Goal: Task Accomplishment & Management: Complete application form

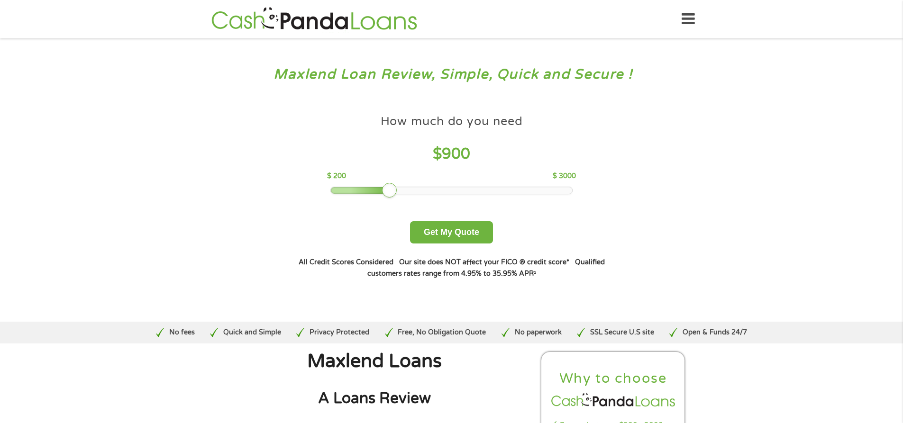
drag, startPoint x: 390, startPoint y: 194, endPoint x: 364, endPoint y: 199, distance: 26.5
click at [364, 199] on div "How much do you need $ 900 $ 200 $ 3000 Get My Quote" at bounding box center [451, 177] width 332 height 134
click at [369, 193] on div at bounding box center [451, 190] width 241 height 7
click at [456, 226] on button "Get My Quote" at bounding box center [451, 232] width 83 height 22
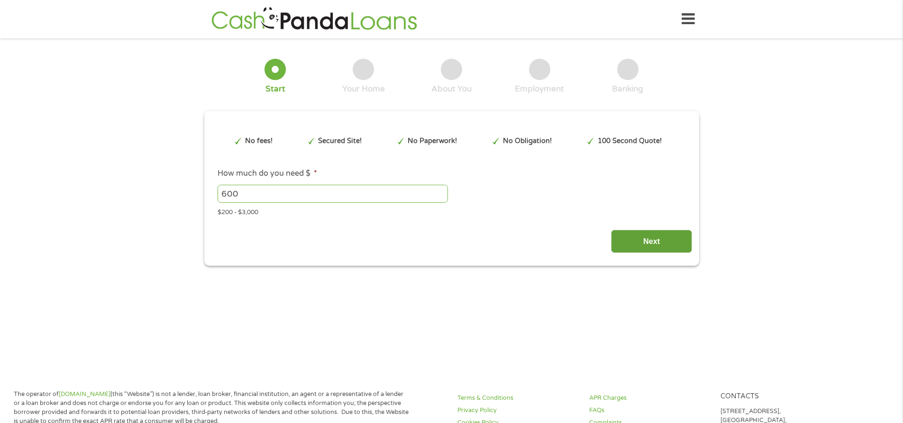
click at [630, 236] on input "Next" at bounding box center [651, 241] width 81 height 23
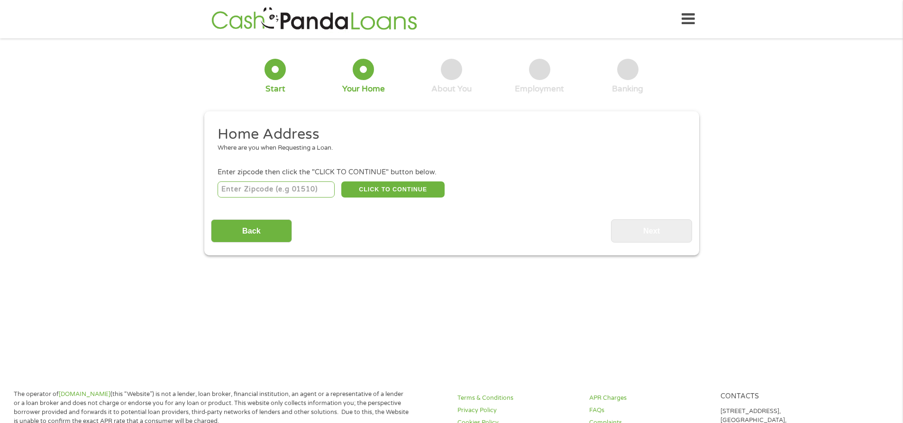
click at [301, 187] on input "number" at bounding box center [276, 190] width 117 height 16
type input "64128"
click at [396, 189] on button "CLICK TO CONTINUE" at bounding box center [392, 190] width 103 height 16
type input "64128"
type input "Kansas City"
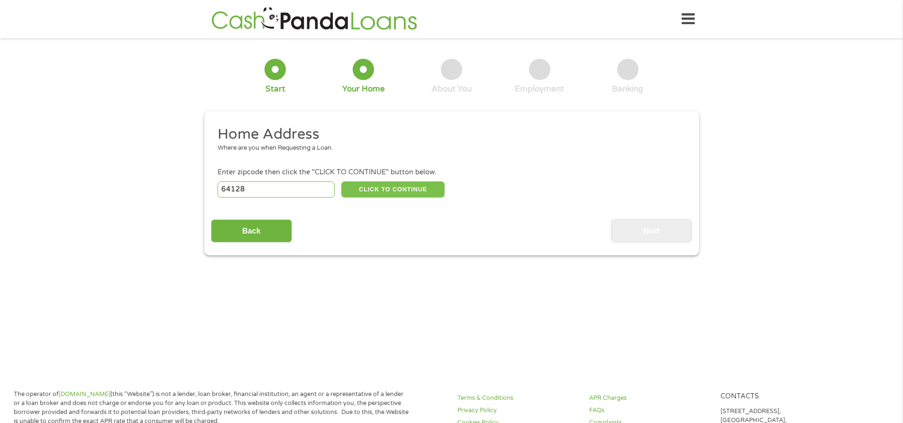
select select "Missouri"
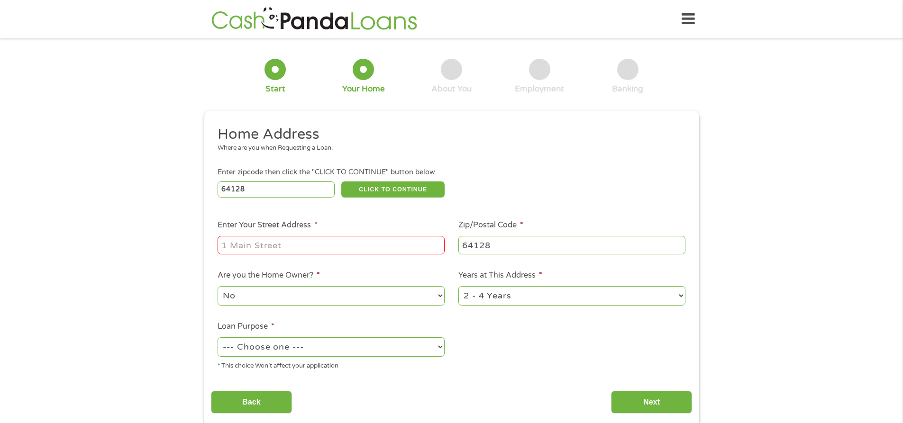
click at [378, 252] on input "Enter Your Street Address *" at bounding box center [331, 245] width 227 height 18
type input "2923 east 29th"
click at [431, 296] on select "No Yes" at bounding box center [331, 295] width 227 height 19
click at [431, 295] on select "No Yes" at bounding box center [331, 295] width 227 height 19
click at [429, 346] on select "--- Choose one --- Pay Bills Debt Consolidation Home Improvement Major Purchase…" at bounding box center [331, 347] width 227 height 19
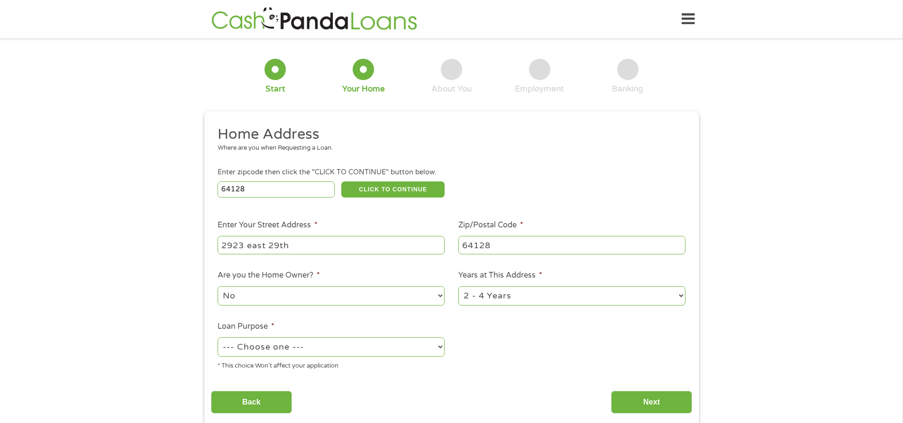
select select "paybills"
click at [218, 338] on select "--- Choose one --- Pay Bills Debt Consolidation Home Improvement Major Purchase…" at bounding box center [331, 347] width 227 height 19
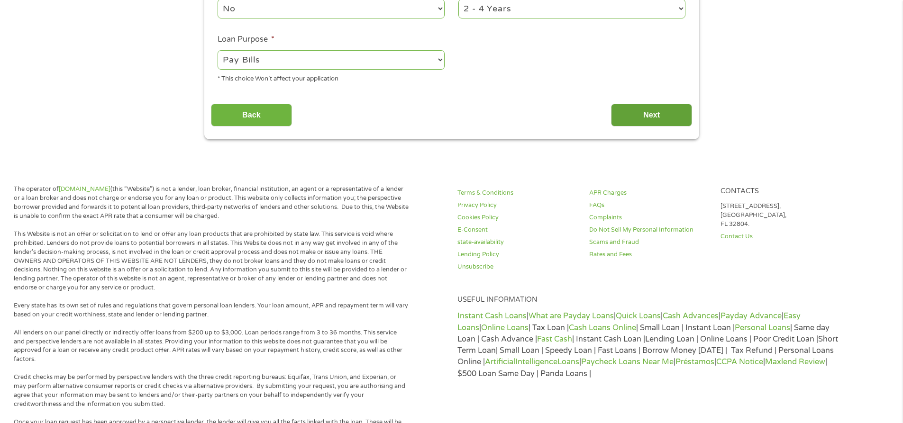
scroll to position [285, 0]
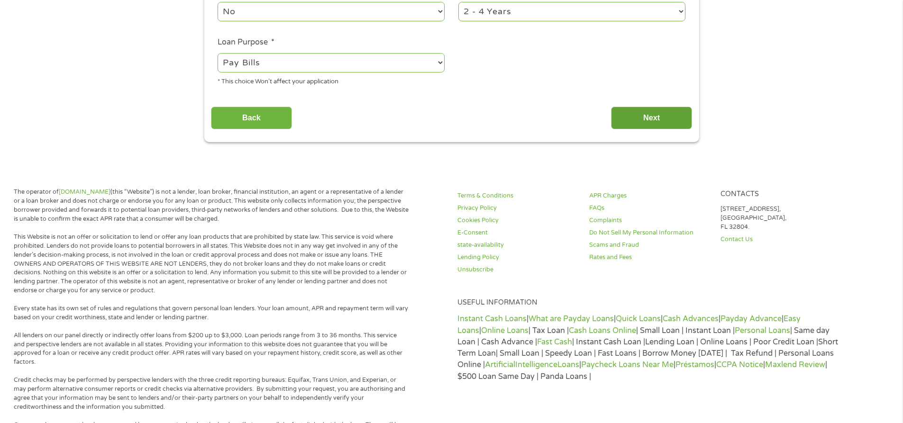
click at [679, 120] on input "Next" at bounding box center [651, 118] width 81 height 23
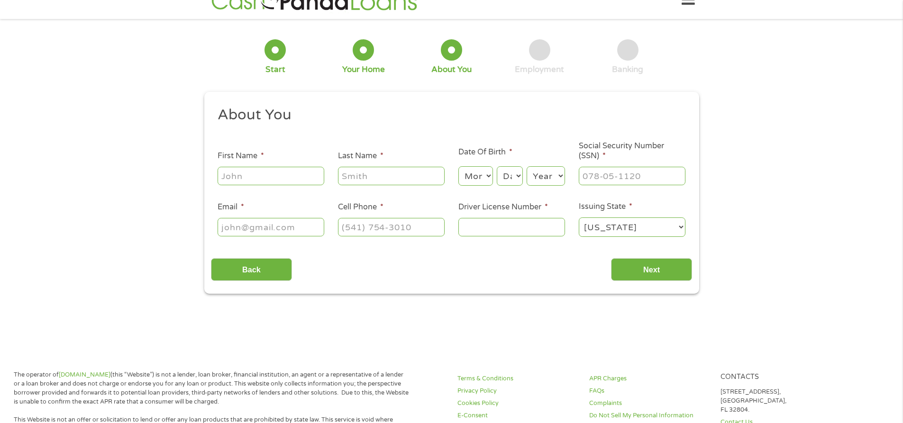
scroll to position [0, 0]
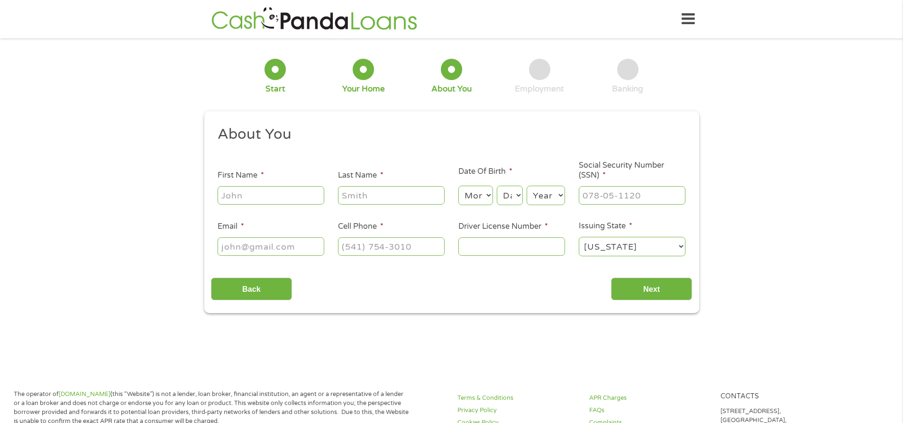
click at [273, 201] on input "First Name *" at bounding box center [271, 195] width 107 height 18
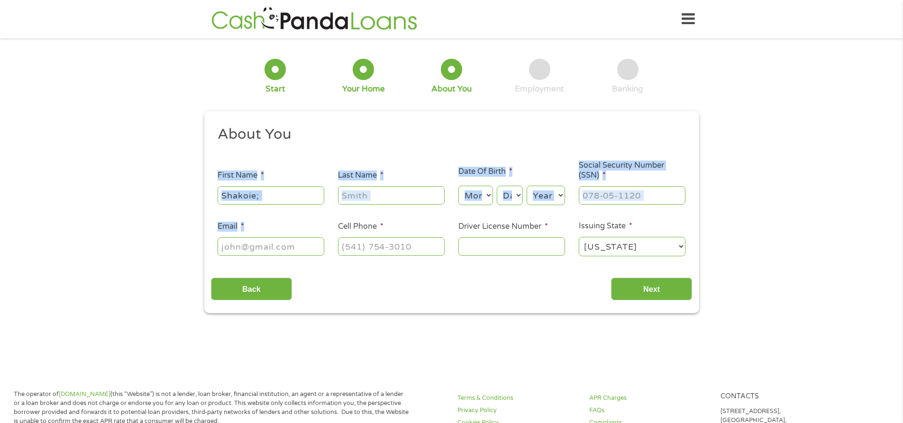
drag, startPoint x: 318, startPoint y: 187, endPoint x: 295, endPoint y: 304, distance: 118.8
click at [311, 289] on div "About You This field is hidden when viewing the form Title * --- Choose one ---…" at bounding box center [451, 213] width 481 height 176
click at [284, 202] on input "Shakoie;" at bounding box center [271, 195] width 107 height 18
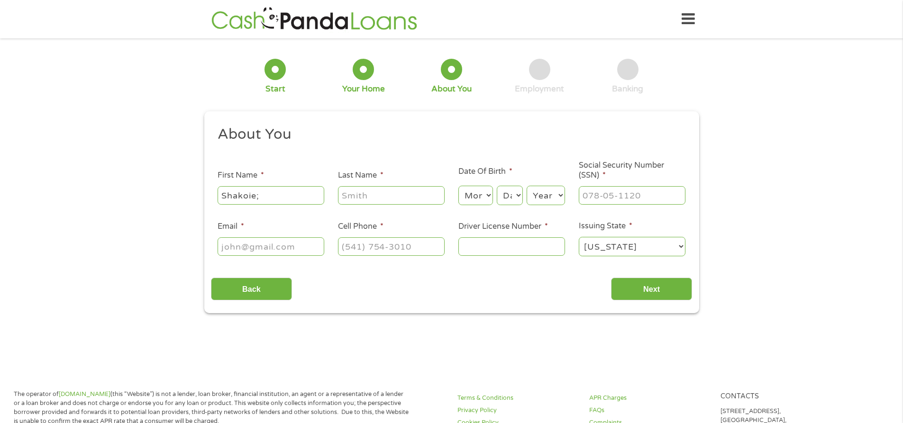
click at [284, 202] on input "Shakoie;" at bounding box center [271, 195] width 107 height 18
type input "Shakiel"
type input "Salaam"
select select "3"
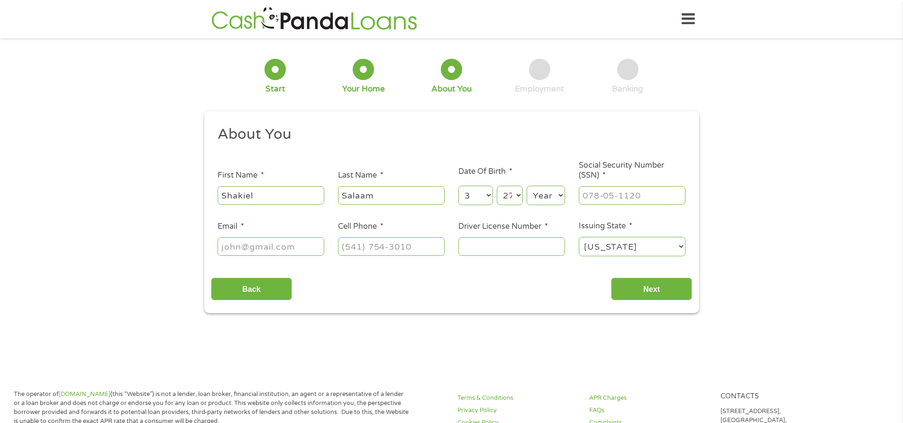
select select "28"
select select "1991"
type input "499-04-5559"
type input "shakielsalaam@yahoo.com"
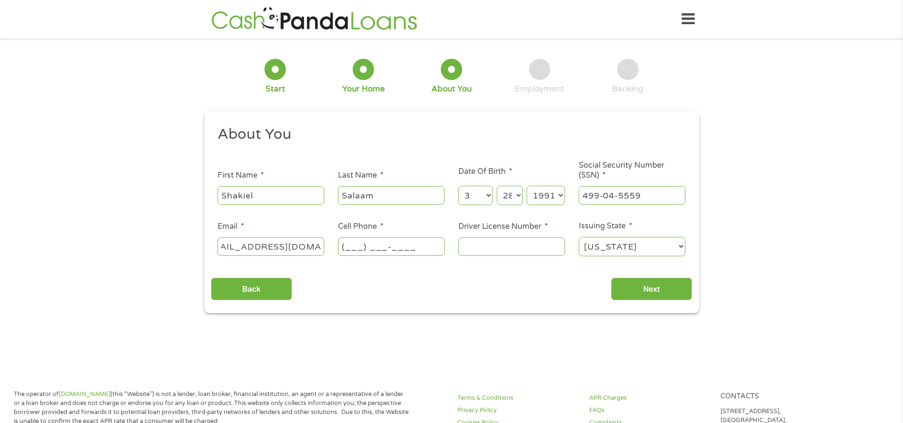
scroll to position [0, 0]
type input "(816) 518-4049"
type input "V203149001"
click at [653, 285] on input "Next" at bounding box center [651, 289] width 81 height 23
click at [668, 290] on input "Next" at bounding box center [651, 289] width 81 height 23
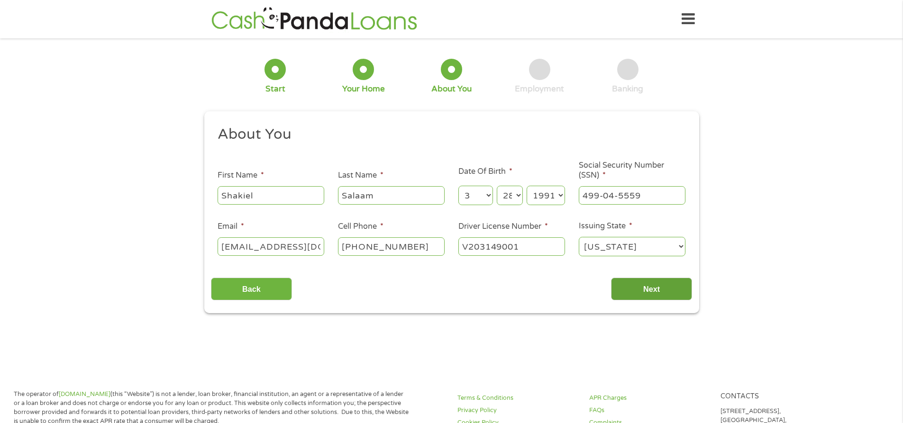
click at [672, 290] on input "Next" at bounding box center [651, 289] width 81 height 23
click at [658, 289] on input "Next" at bounding box center [651, 289] width 81 height 23
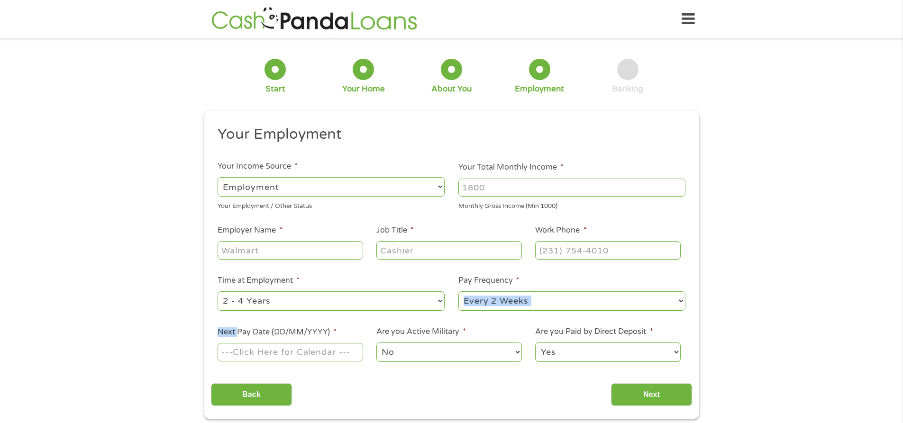
click at [658, 289] on li "Pay Frequency * --- Choose one --- Every 2 Weeks Every Week Monthly Semi-Monthly" at bounding box center [572, 293] width 241 height 37
click at [515, 184] on input "Your Total Monthly Income *" at bounding box center [572, 188] width 227 height 18
type input "1800"
drag, startPoint x: 269, startPoint y: 250, endPoint x: 284, endPoint y: 250, distance: 14.7
click at [275, 249] on input "Employer Name *" at bounding box center [290, 250] width 145 height 18
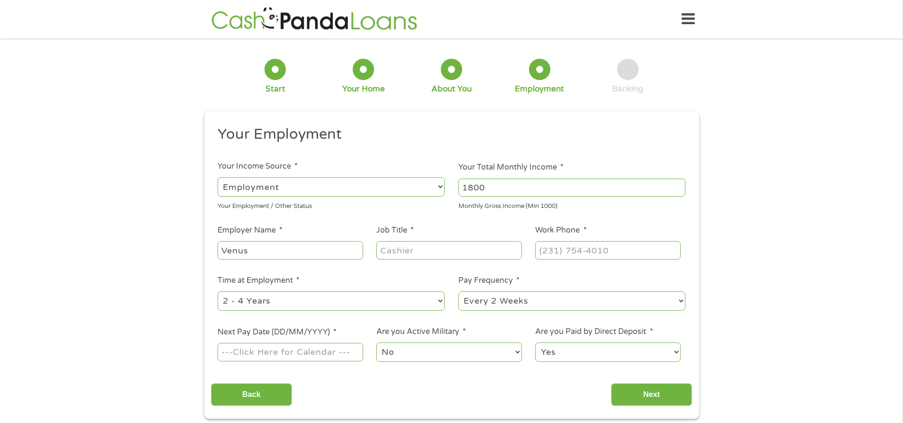
type input "Venus"
type input "Delivery Driver"
type input "(816) 518-4049"
select select "weekly"
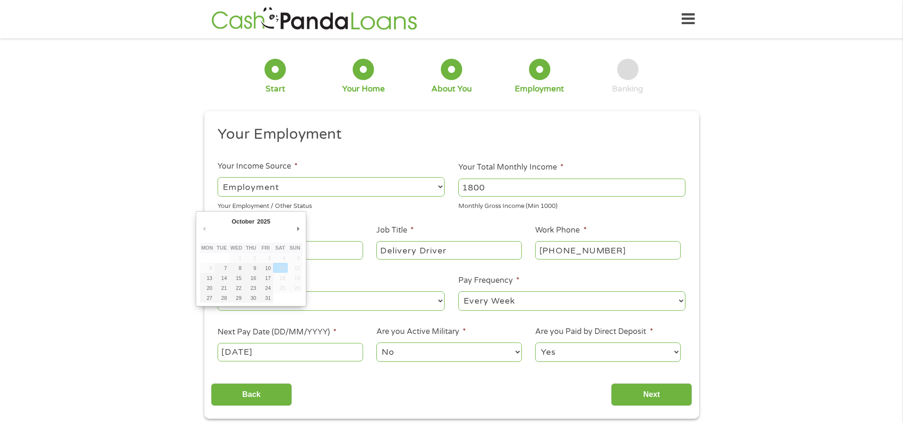
type input "10/10/2025"
click at [487, 360] on select "No Yes" at bounding box center [449, 352] width 145 height 19
click at [377, 343] on select "No Yes" at bounding box center [449, 352] width 145 height 19
drag, startPoint x: 616, startPoint y: 350, endPoint x: 663, endPoint y: 360, distance: 48.9
click at [616, 350] on select "Yes No" at bounding box center [607, 352] width 145 height 19
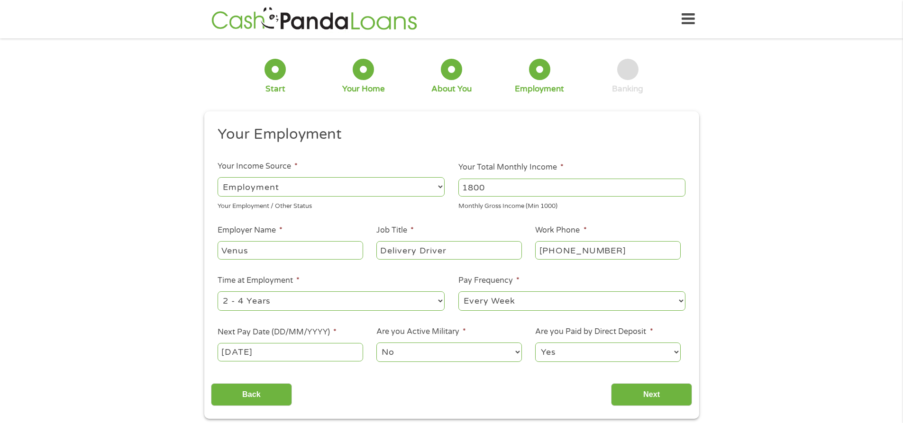
click at [535, 343] on select "Yes No" at bounding box center [607, 352] width 145 height 19
click at [672, 390] on input "Next" at bounding box center [651, 395] width 81 height 23
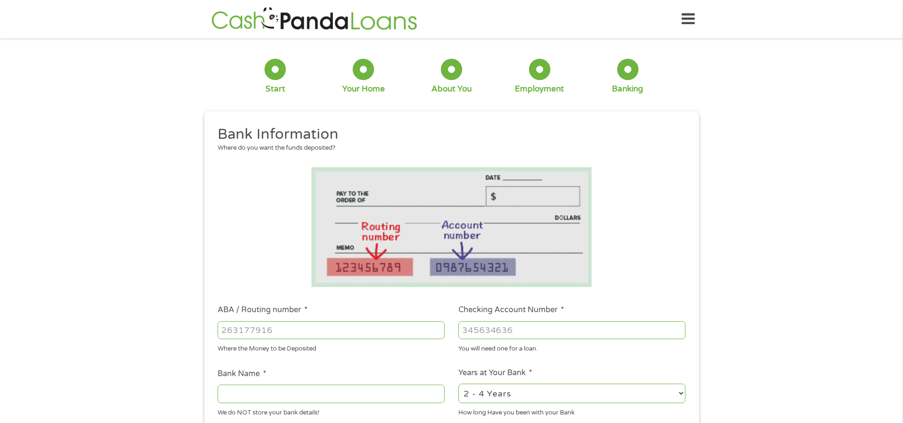
click at [365, 336] on input "ABA / Routing number *" at bounding box center [331, 331] width 227 height 18
type input "031101279"
type input "THE BANCORP BANK"
type input "031101279"
click at [513, 334] on input "Checking Account Number *" at bounding box center [572, 331] width 227 height 18
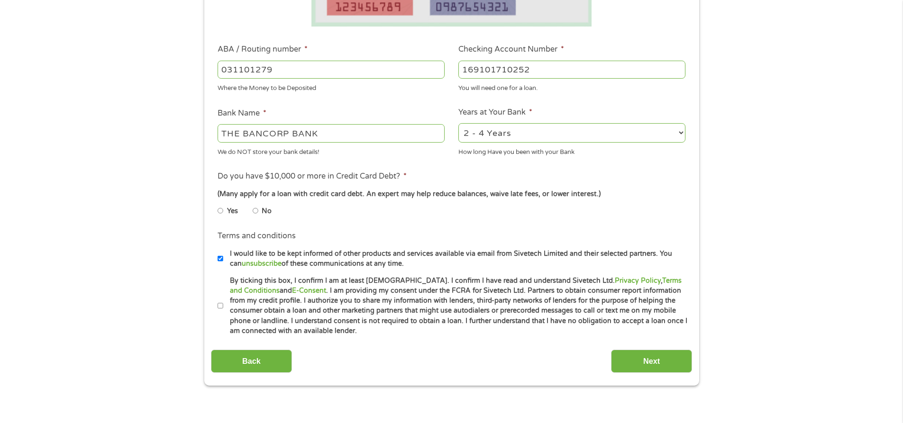
scroll to position [285, 0]
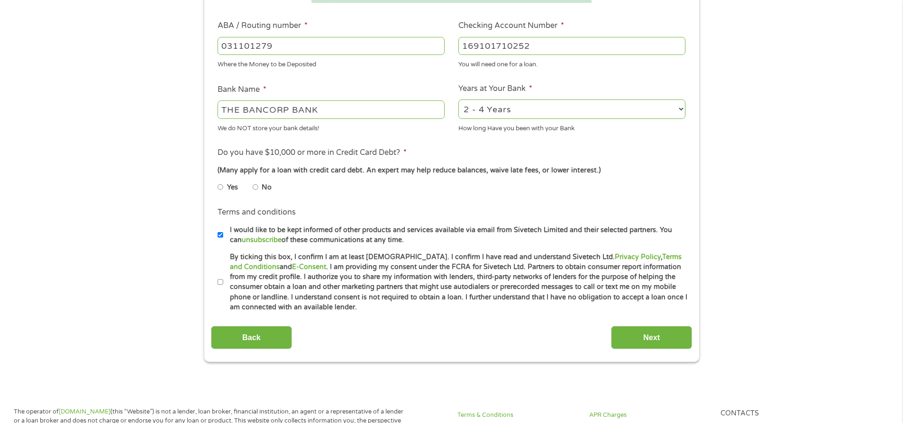
type input "169101710252"
click at [259, 186] on li "No" at bounding box center [270, 187] width 34 height 18
click at [254, 189] on input "No" at bounding box center [256, 187] width 6 height 15
radio input "true"
click at [220, 235] on input "I would like to be kept informed of other products and services available via e…" at bounding box center [221, 235] width 6 height 15
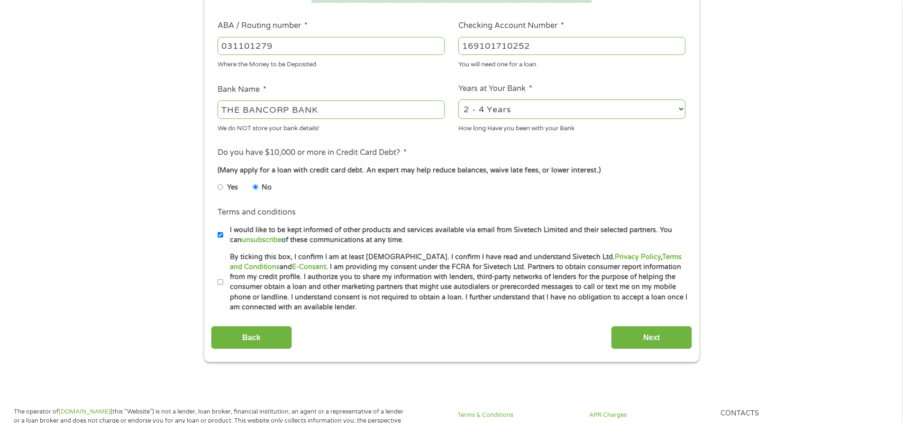
checkbox input "false"
click at [215, 276] on li "Terms and conditions * By ticking this box, I confirm I am at least 18 years ol…" at bounding box center [451, 282] width 481 height 61
click at [222, 282] on input "By ticking this box, I confirm I am at least 18 years old. I confirm I have rea…" at bounding box center [221, 282] width 6 height 15
checkbox input "true"
click at [652, 338] on input "Next" at bounding box center [651, 337] width 81 height 23
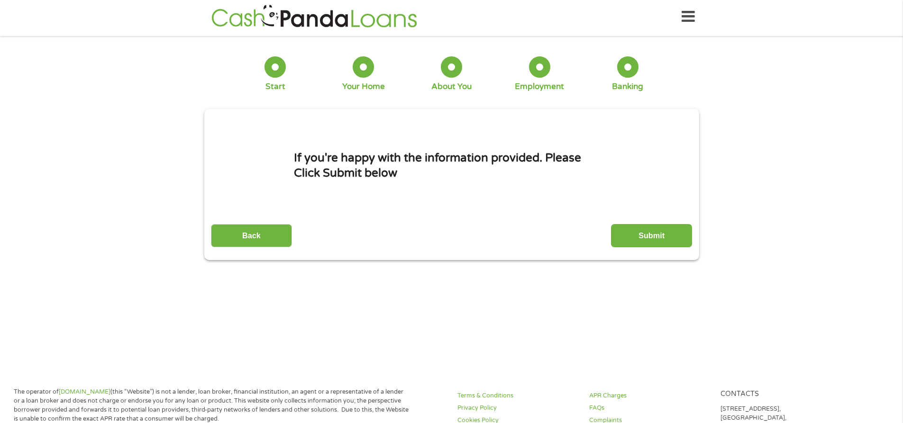
scroll to position [0, 0]
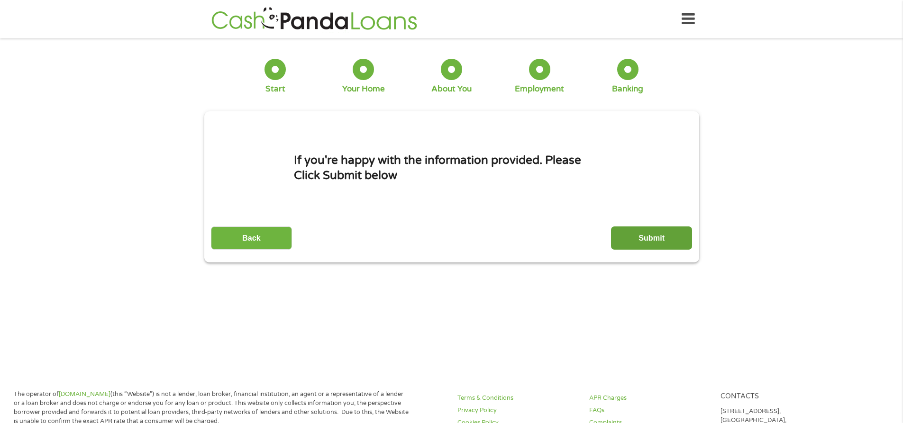
click at [677, 241] on input "Submit" at bounding box center [651, 238] width 81 height 23
